Goal: Find specific page/section: Find specific page/section

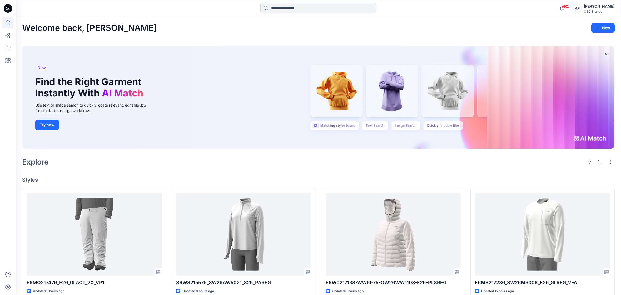
click at [285, 8] on input at bounding box center [318, 8] width 116 height 11
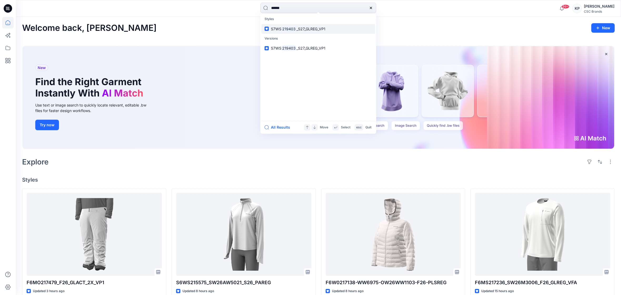
type input "******"
click at [286, 29] on mark "219403" at bounding box center [288, 29] width 15 height 6
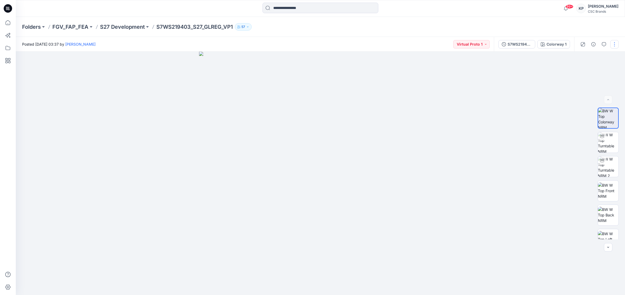
click at [614, 45] on button "button" at bounding box center [614, 44] width 8 height 8
click at [551, 172] on div at bounding box center [320, 173] width 609 height 243
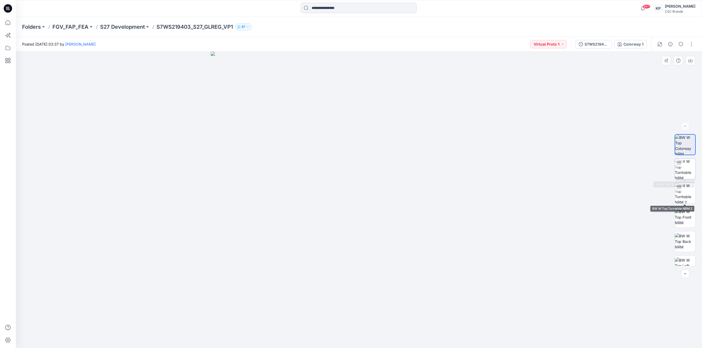
click at [625, 175] on img at bounding box center [684, 168] width 21 height 21
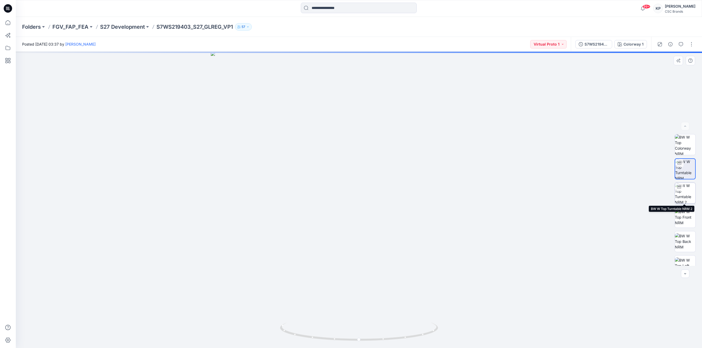
click at [625, 189] on img at bounding box center [684, 193] width 21 height 21
click at [625, 214] on img at bounding box center [684, 217] width 21 height 17
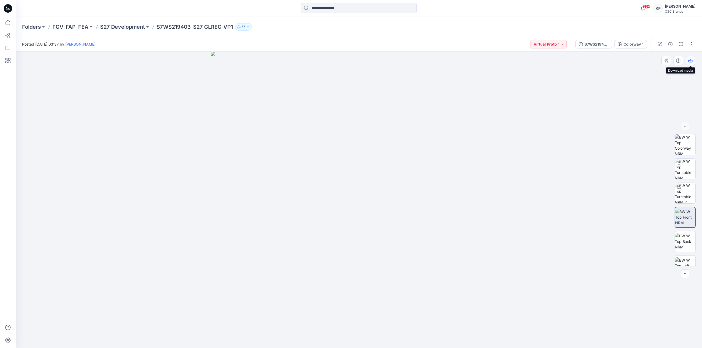
click at [625, 62] on icon "button" at bounding box center [690, 60] width 4 height 4
click at [625, 243] on img at bounding box center [684, 241] width 21 height 17
click at [625, 61] on icon "button" at bounding box center [690, 60] width 4 height 4
click at [625, 185] on img at bounding box center [684, 182] width 21 height 17
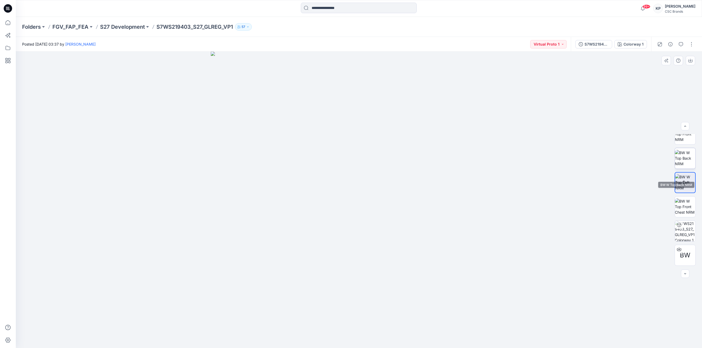
scroll to position [0, 0]
click at [625, 60] on icon "button" at bounding box center [690, 60] width 4 height 4
click at [346, 8] on input at bounding box center [359, 8] width 116 height 11
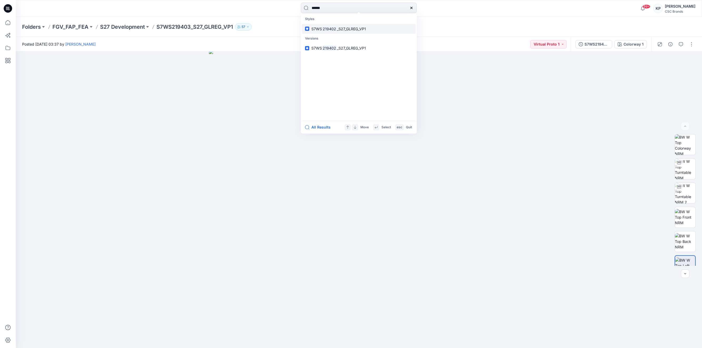
type input "******"
click at [339, 28] on span "_S27_GLREG_VP1" at bounding box center [351, 29] width 29 height 4
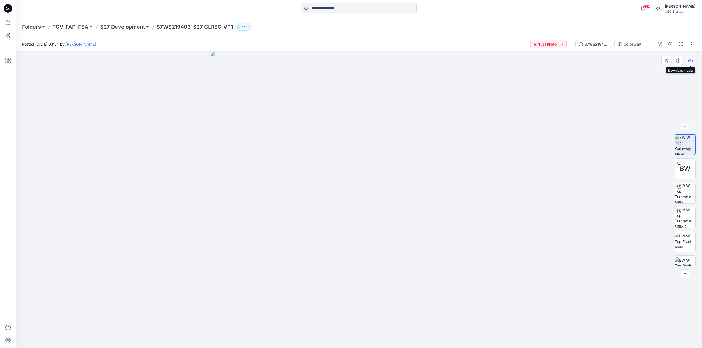
click at [625, 61] on icon "button" at bounding box center [690, 60] width 4 height 4
click at [625, 242] on img at bounding box center [684, 241] width 21 height 17
click at [625, 62] on button "button" at bounding box center [689, 60] width 9 height 9
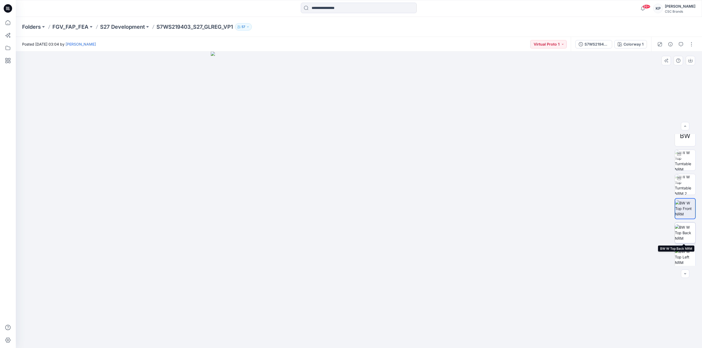
click at [625, 231] on img at bounding box center [684, 232] width 21 height 17
click at [625, 62] on button "button" at bounding box center [689, 60] width 9 height 9
click at [625, 202] on img at bounding box center [684, 206] width 21 height 17
click at [625, 61] on icon "button" at bounding box center [690, 60] width 4 height 4
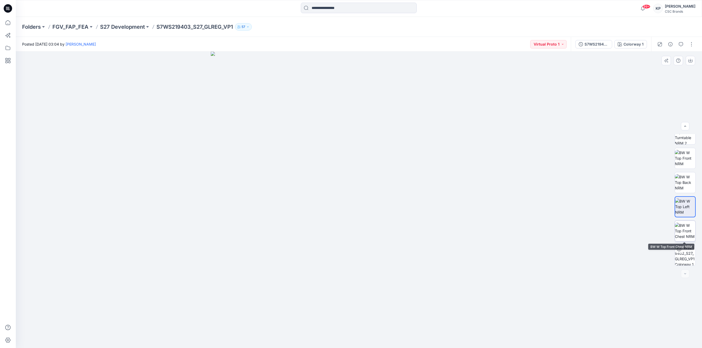
click at [625, 230] on img at bounding box center [684, 230] width 21 height 17
click at [625, 204] on img at bounding box center [684, 206] width 21 height 17
click at [625, 144] on img at bounding box center [684, 144] width 21 height 21
click at [625, 243] on img at bounding box center [684, 241] width 21 height 17
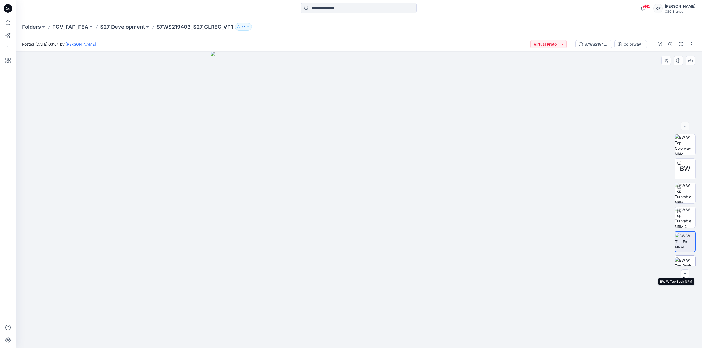
click at [625, 260] on img at bounding box center [684, 265] width 21 height 17
click at [625, 256] on img at bounding box center [684, 258] width 21 height 17
click at [373, 4] on input at bounding box center [359, 8] width 116 height 11
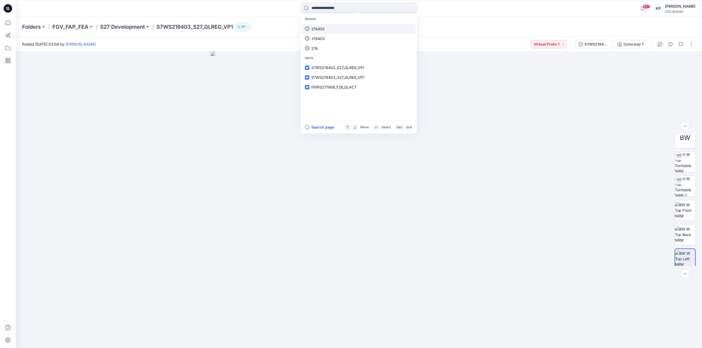
click at [322, 27] on p "219402" at bounding box center [317, 29] width 13 height 6
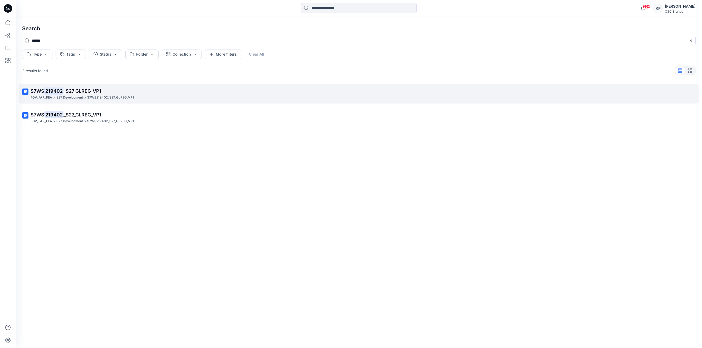
click at [68, 88] on span "_S27_GLREG_VP1" at bounding box center [82, 91] width 38 height 6
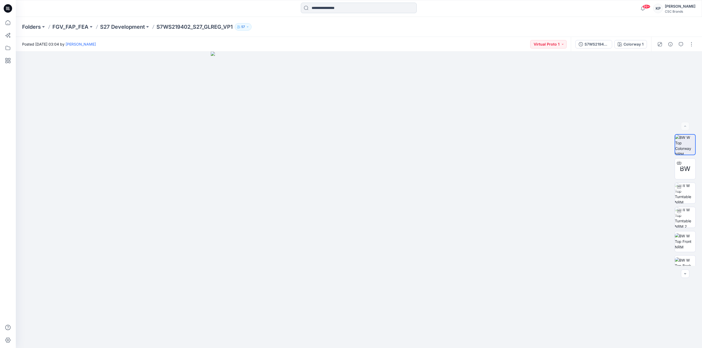
click at [345, 9] on input at bounding box center [359, 8] width 116 height 11
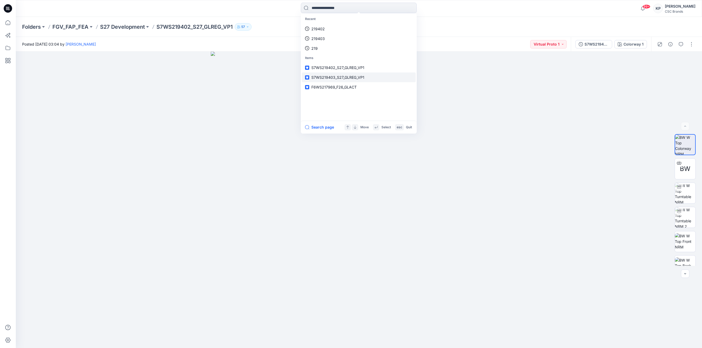
click at [360, 79] on span "S7WS219403_S27_GLREG_VP1" at bounding box center [337, 77] width 53 height 4
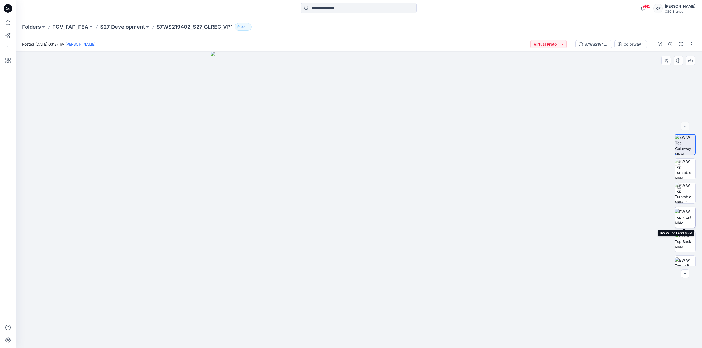
click at [625, 217] on img at bounding box center [684, 217] width 21 height 17
click at [565, 44] on button "Virtual Proto 1" at bounding box center [548, 44] width 36 height 8
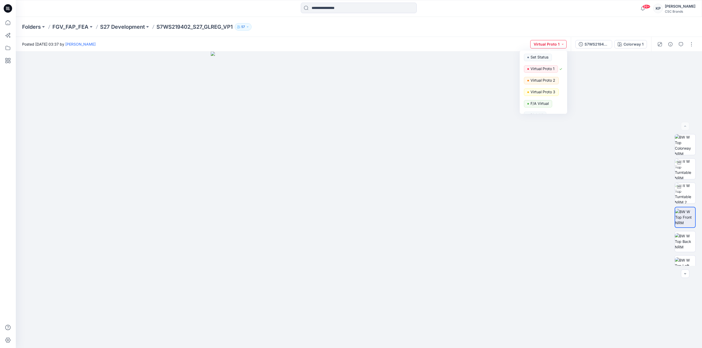
click at [565, 44] on button "Virtual Proto 1" at bounding box center [548, 44] width 36 height 8
click at [625, 239] on img at bounding box center [684, 241] width 21 height 17
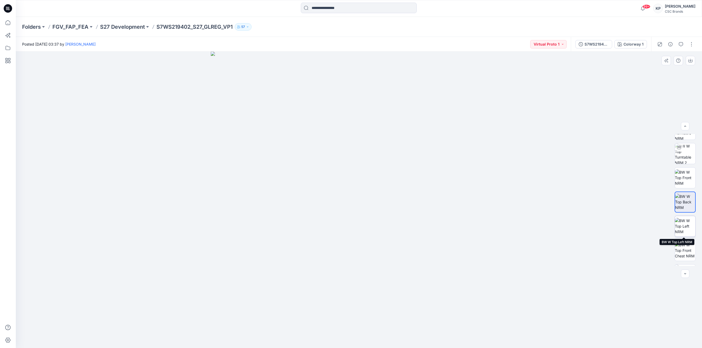
click at [625, 230] on img at bounding box center [684, 226] width 21 height 17
